Goal: Transaction & Acquisition: Purchase product/service

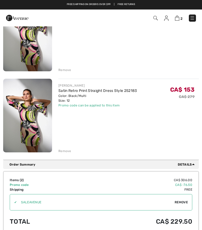
scroll to position [80, 0]
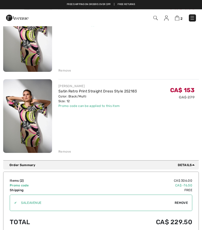
click at [66, 148] on div "Remove" at bounding box center [129, 151] width 141 height 6
click at [63, 151] on div "Remove" at bounding box center [65, 151] width 13 height 5
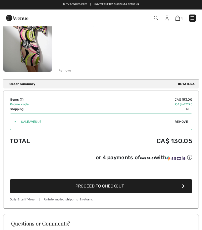
click at [39, 192] on button "Proceed to Checkout" at bounding box center [101, 186] width 183 height 14
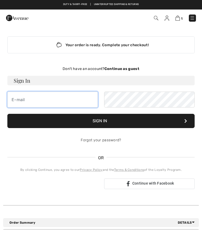
click at [24, 98] on input "email" at bounding box center [52, 99] width 91 height 16
type input "3glenns@telus.net"
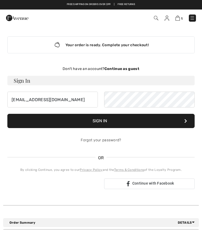
click at [145, 120] on button "Sign In" at bounding box center [101, 121] width 188 height 14
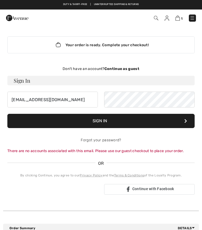
click at [130, 66] on strong "Continue as guest" at bounding box center [122, 68] width 35 height 4
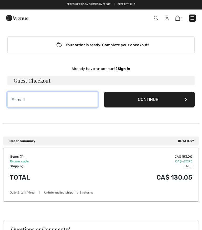
click at [25, 102] on input "email" at bounding box center [52, 99] width 91 height 16
type input "[EMAIL_ADDRESS][DOMAIN_NAME]"
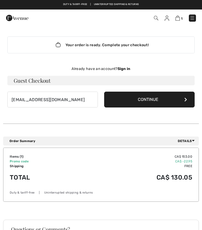
click at [163, 101] on button "Continue" at bounding box center [149, 99] width 91 height 16
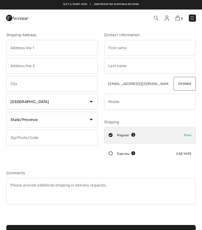
click at [48, 48] on input "text" at bounding box center [52, 48] width 92 height 16
type input "3 Chateau Close"
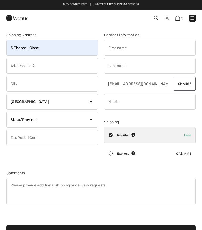
type input "Beaumont"
select select "AB"
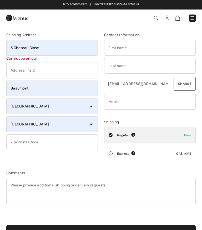
type input "T4X0A4"
type input "Brian"
type input "[PERSON_NAME]"
type input "7809186378"
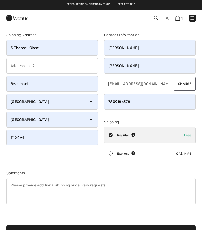
click at [128, 46] on input "Brian" at bounding box center [150, 48] width 92 height 16
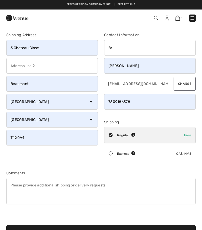
type input "B"
type input "Sherri"
click at [140, 102] on input "phone" at bounding box center [150, 102] width 92 height 16
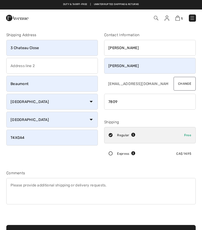
type input "780"
type input "233"
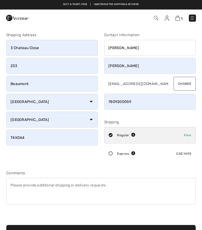
click at [142, 104] on input "phone" at bounding box center [150, 102] width 92 height 16
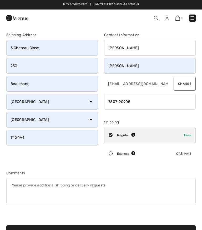
type input "7807190905"
click at [28, 67] on input "233" at bounding box center [52, 66] width 92 height 16
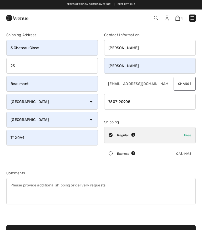
type input "2"
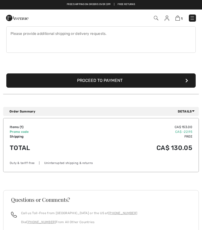
scroll to position [151, 0]
click at [186, 79] on icon "submit" at bounding box center [187, 80] width 3 height 4
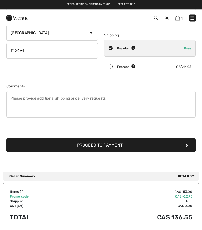
scroll to position [87, 0]
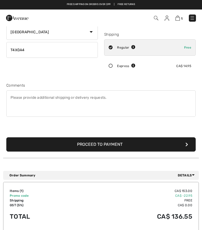
click at [142, 139] on button "Proceed to Payment" at bounding box center [101, 144] width 190 height 14
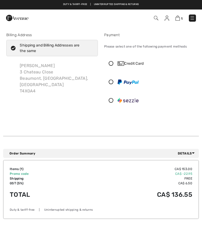
checkbox input "true"
click at [110, 62] on icon at bounding box center [111, 63] width 13 height 5
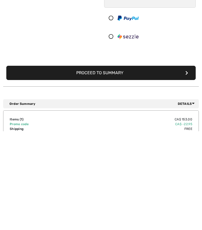
click at [184, 164] on button "Proceed to Summary" at bounding box center [101, 171] width 190 height 14
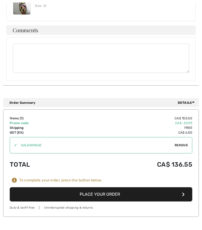
scroll to position [395, 0]
click at [183, 192] on icon "button" at bounding box center [183, 194] width 3 height 4
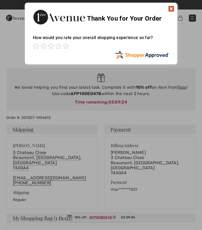
click at [171, 9] on img at bounding box center [171, 9] width 6 height 6
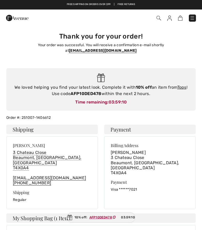
click at [180, 85] on link "Tops" at bounding box center [182, 87] width 9 height 5
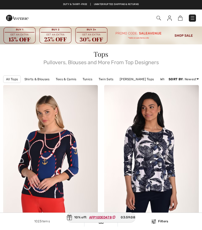
checkbox input "true"
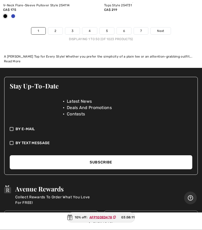
scroll to position [4470, 0]
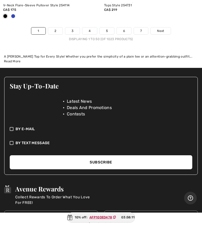
click at [53, 28] on link "2" at bounding box center [55, 30] width 14 height 7
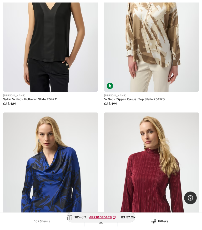
scroll to position [3844, 0]
